Goal: Ask a question

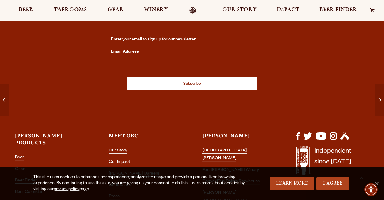
scroll to position [1113, 0]
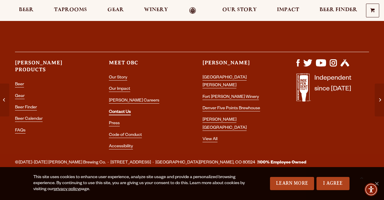
click at [123, 112] on link "Contact Us" at bounding box center [120, 112] width 22 height 5
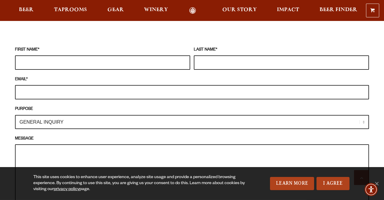
scroll to position [554, 0]
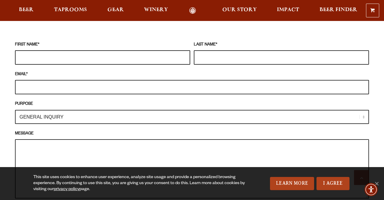
click at [49, 50] on input "FIRST NAME *" at bounding box center [102, 57] width 175 height 14
type input "Bee Rad"
type input "Willis"
type input "b_radwillis33@yahoo.com"
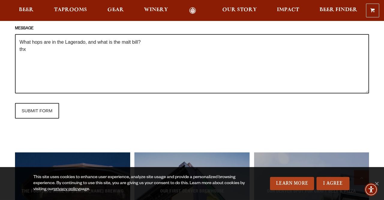
scroll to position [712, 0]
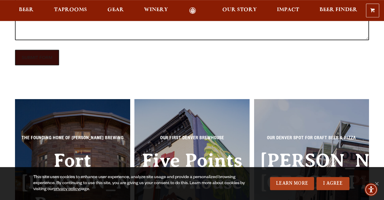
type textarea "What hops are in the Lagerado, and what is the malt bill? thx"
click at [35, 50] on input "SUBMIT FORM" at bounding box center [37, 58] width 44 height 16
type input "Sending"
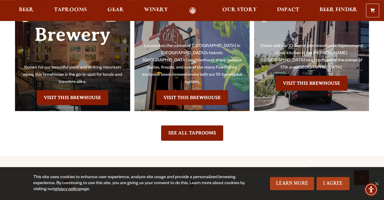
scroll to position [712, 0]
